Goal: Check status

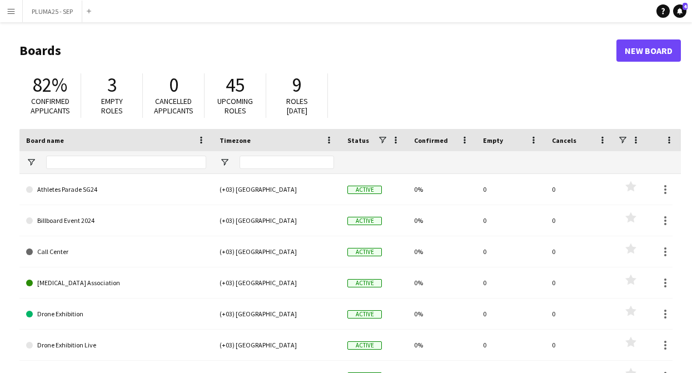
click at [14, 9] on app-icon "Menu" at bounding box center [11, 11] width 9 height 9
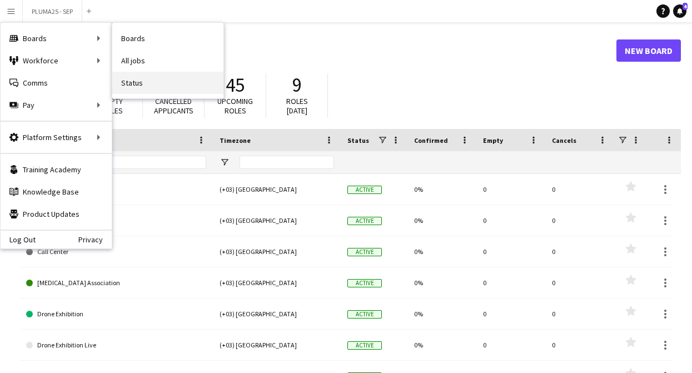
click at [144, 81] on link "Status" at bounding box center [167, 83] width 111 height 22
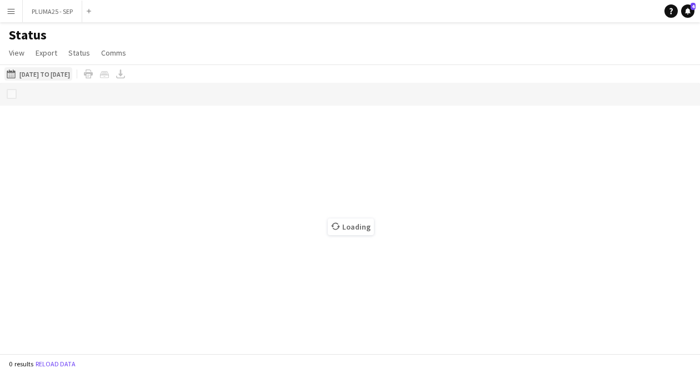
click at [71, 70] on button "[DATE] to [DATE] [DATE] to [DATE]" at bounding box center [38, 73] width 68 height 13
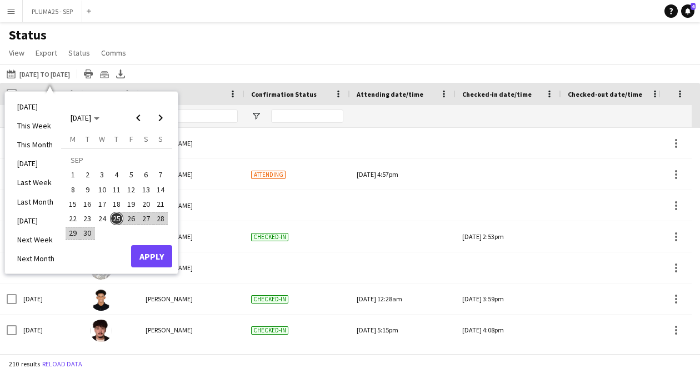
click at [116, 221] on span "25" at bounding box center [116, 218] width 13 height 13
click at [148, 256] on button "Apply" at bounding box center [151, 256] width 41 height 22
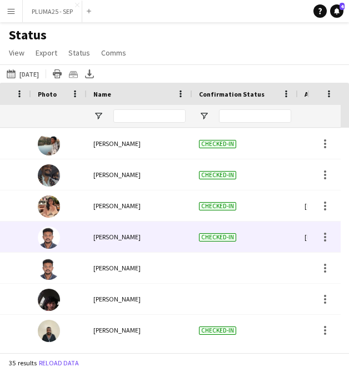
click at [47, 246] on img at bounding box center [49, 238] width 22 height 22
click at [51, 240] on img at bounding box center [49, 238] width 22 height 22
click at [49, 241] on img at bounding box center [49, 238] width 22 height 22
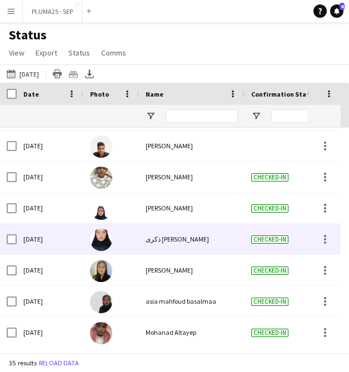
click at [105, 232] on img at bounding box center [101, 240] width 22 height 22
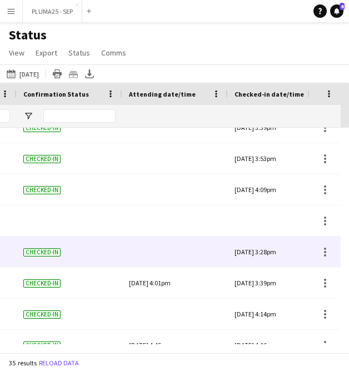
scroll to position [0, 230]
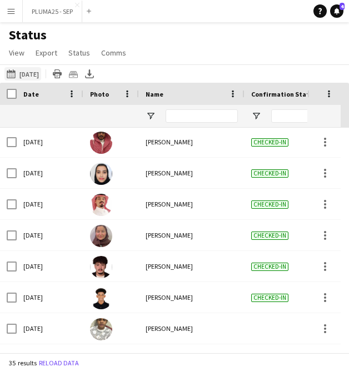
click at [28, 68] on button "[DATE] to [DATE] [DATE]" at bounding box center [22, 73] width 37 height 13
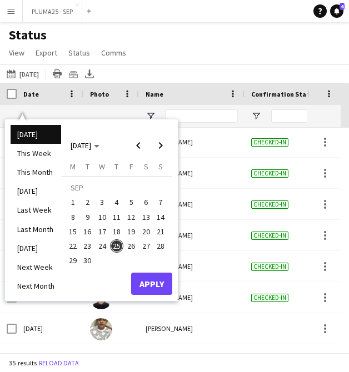
click at [103, 247] on span "24" at bounding box center [102, 246] width 13 height 13
click at [153, 289] on button "Apply" at bounding box center [151, 284] width 41 height 22
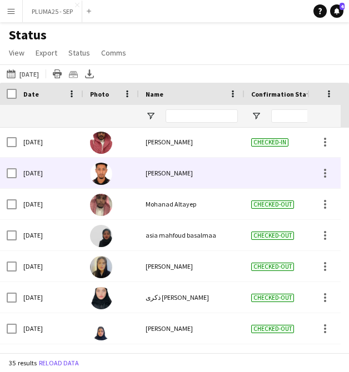
click at [106, 168] on img at bounding box center [101, 174] width 22 height 22
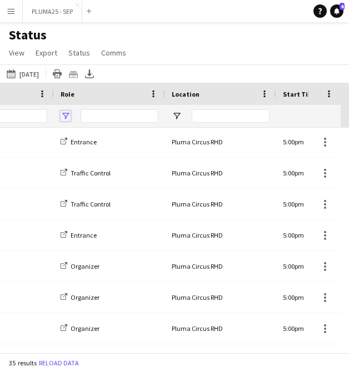
click at [64, 117] on span "Open Filter Menu" at bounding box center [66, 116] width 10 height 10
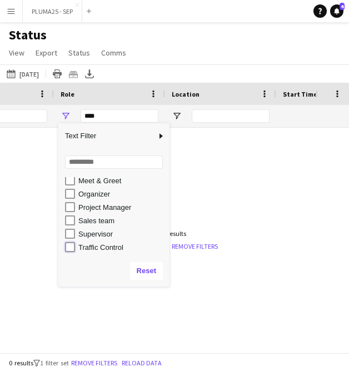
type input "**********"
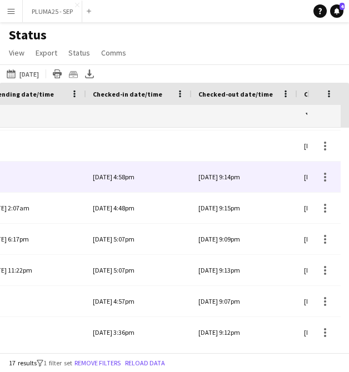
click at [23, 182] on div at bounding box center [33, 177] width 92 height 31
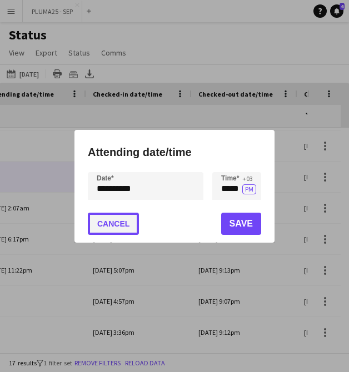
click at [126, 225] on button "Cancel" at bounding box center [113, 224] width 51 height 22
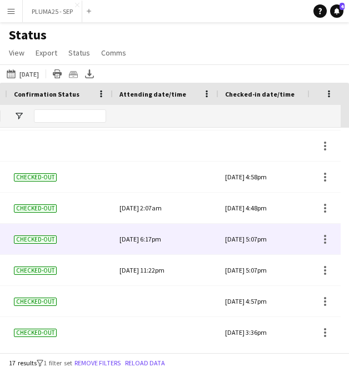
scroll to position [0, 130]
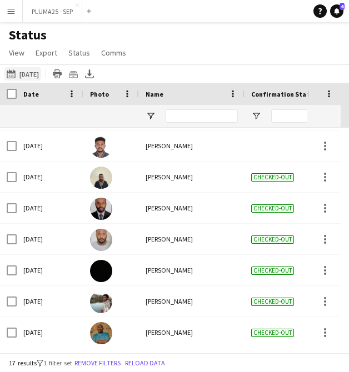
click at [27, 71] on button "[DATE] to [DATE] [DATE]" at bounding box center [22, 73] width 37 height 13
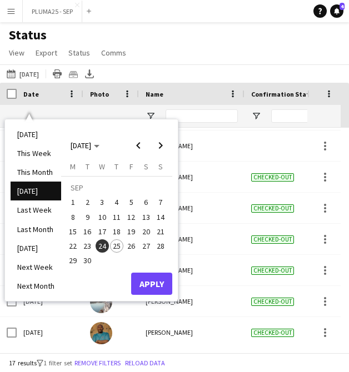
click at [116, 246] on span "25" at bounding box center [116, 246] width 13 height 13
click at [150, 277] on button "Apply" at bounding box center [151, 284] width 41 height 22
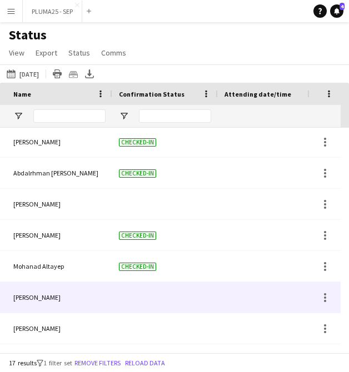
scroll to position [0, 272]
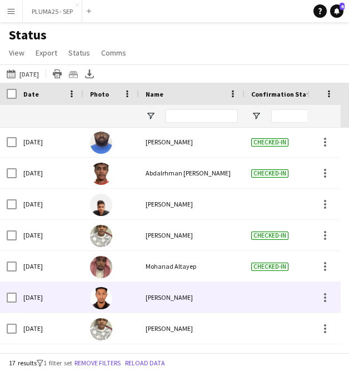
click at [167, 296] on span "[PERSON_NAME]" at bounding box center [169, 298] width 47 height 8
click at [102, 295] on img at bounding box center [101, 298] width 22 height 22
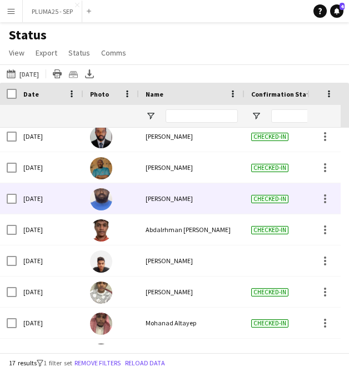
click at [150, 203] on span "[PERSON_NAME]" at bounding box center [169, 199] width 47 height 8
